Goal: Navigation & Orientation: Find specific page/section

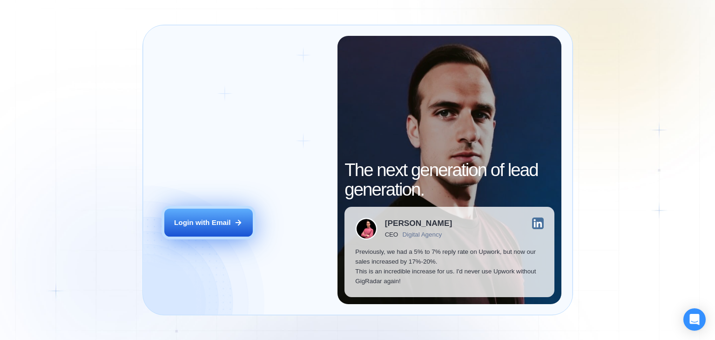
click at [226, 222] on div "Login with Email" at bounding box center [202, 223] width 57 height 10
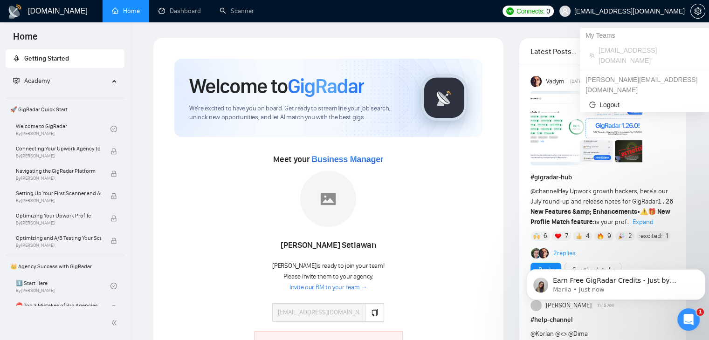
click at [567, 12] on icon "user" at bounding box center [565, 11] width 6 height 6
click at [614, 11] on span "moureh@trance-studios.com" at bounding box center [629, 11] width 110 height 0
